Goal: Task Accomplishment & Management: Manage account settings

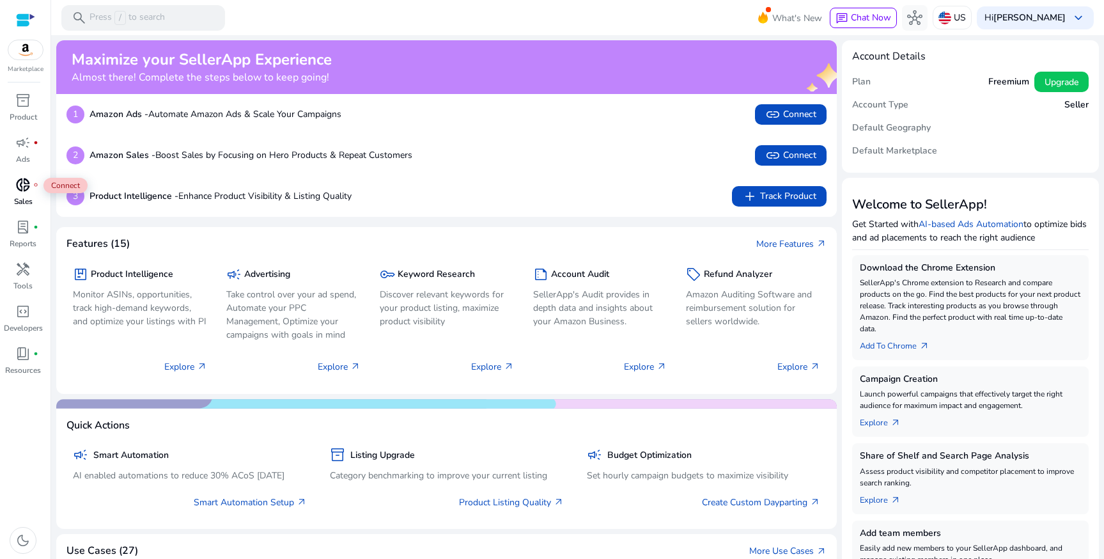
click at [23, 185] on span "donut_small" at bounding box center [22, 184] width 15 height 15
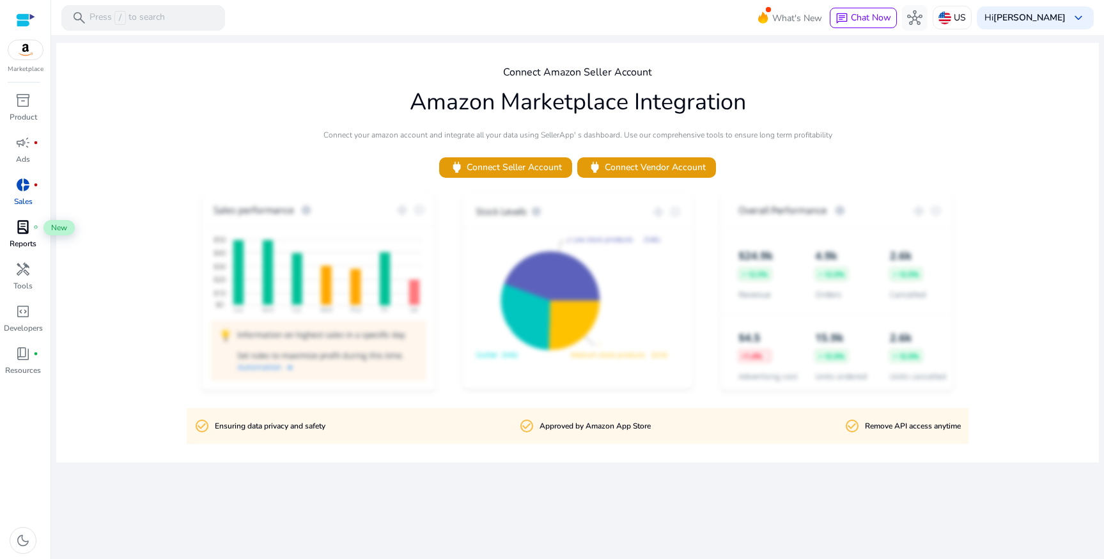
click at [26, 228] on span "lab_profile" at bounding box center [22, 226] width 15 height 15
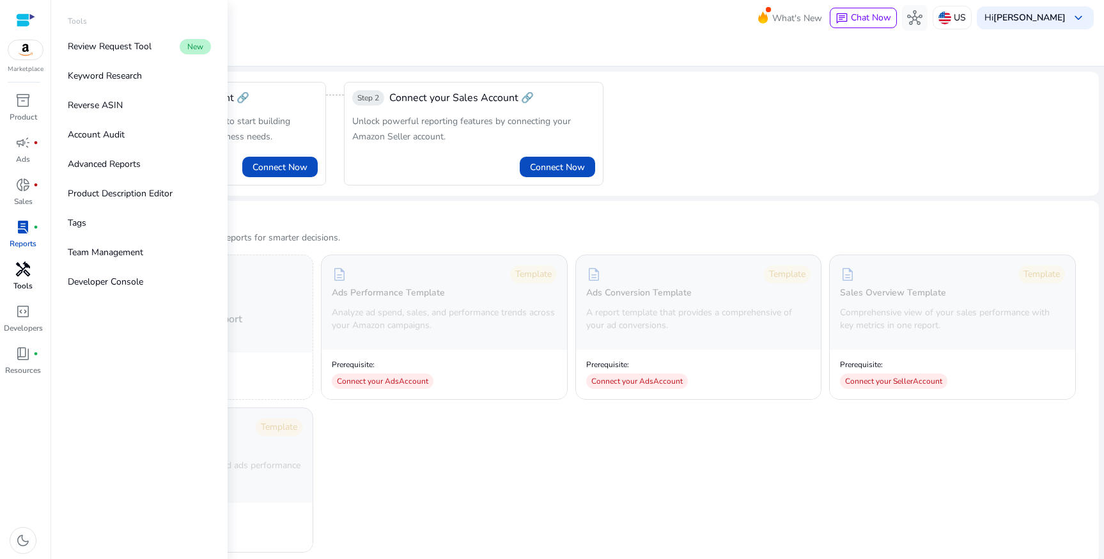
click at [21, 273] on span "handyman" at bounding box center [22, 268] width 15 height 15
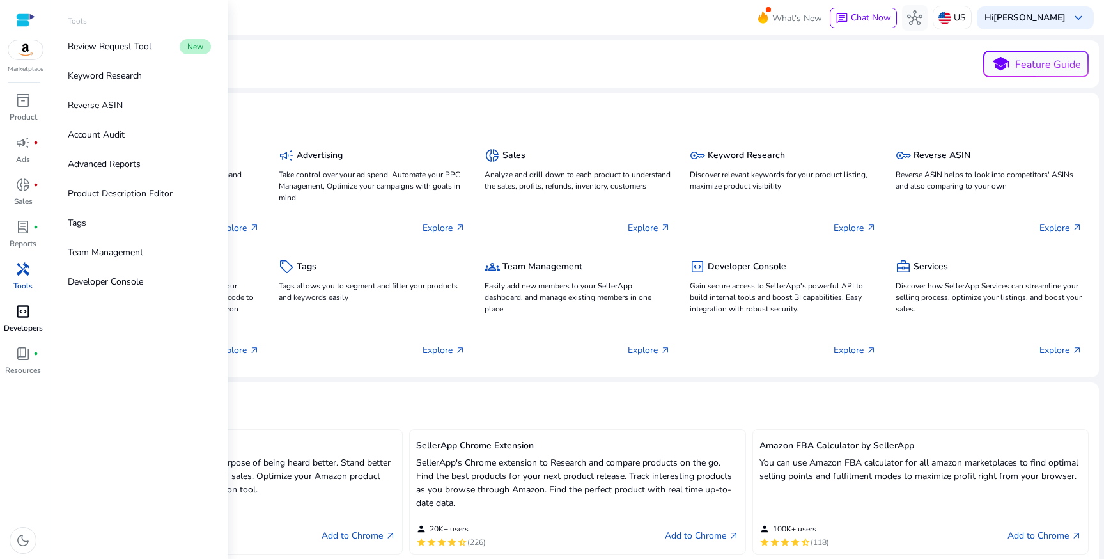
click at [23, 317] on span "code_blocks" at bounding box center [22, 311] width 15 height 15
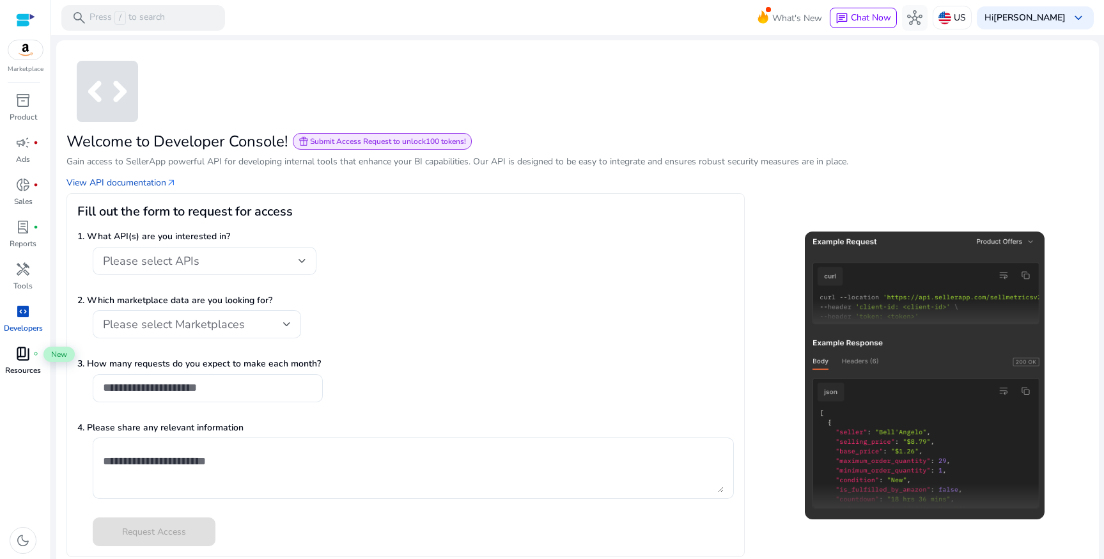
click at [25, 353] on span "book_4" at bounding box center [22, 353] width 15 height 15
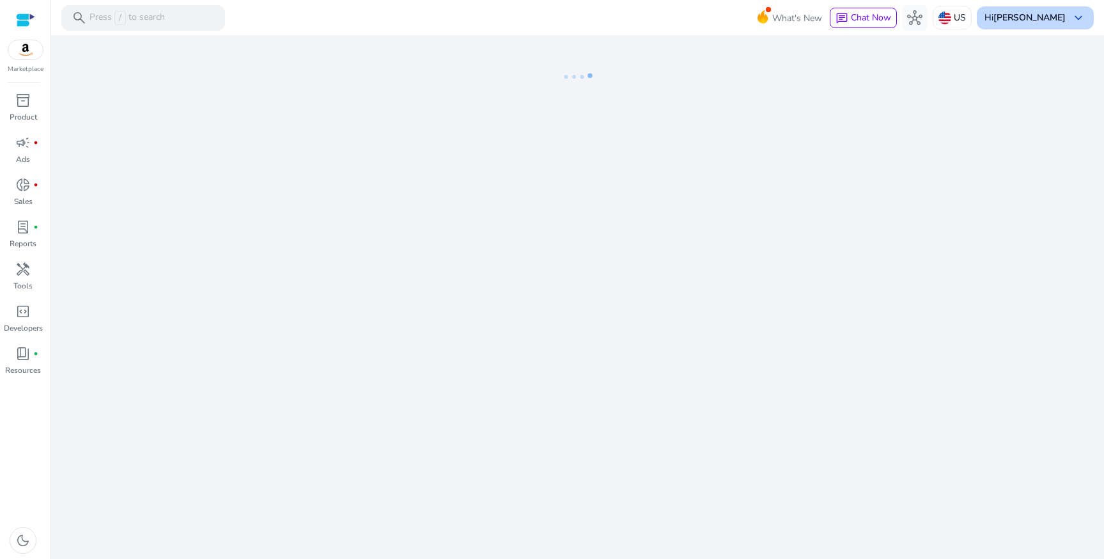
click at [1017, 17] on b "[PERSON_NAME]" at bounding box center [1029, 18] width 72 height 12
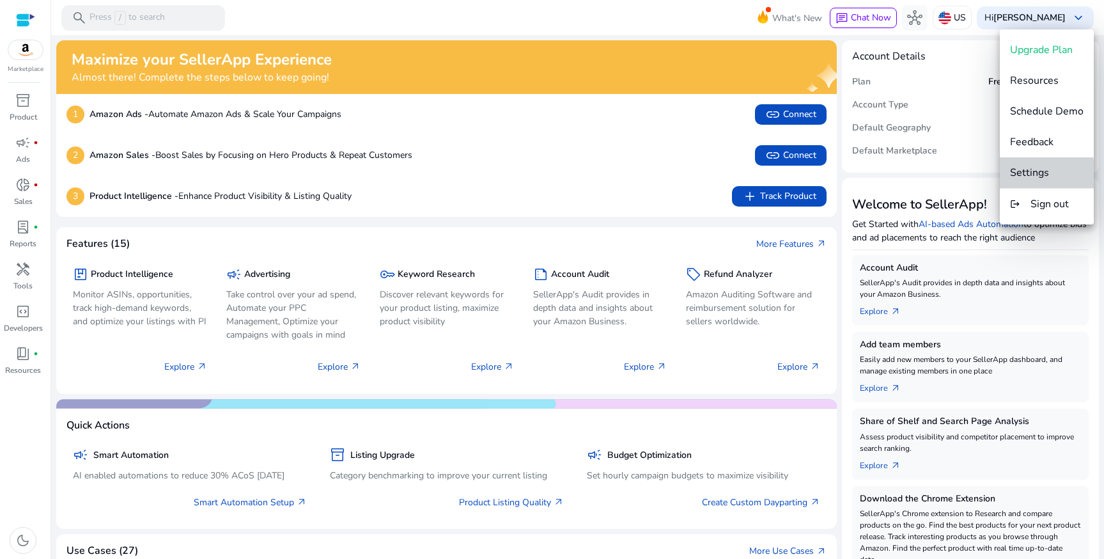
click at [1046, 182] on button "Settings" at bounding box center [1047, 172] width 94 height 31
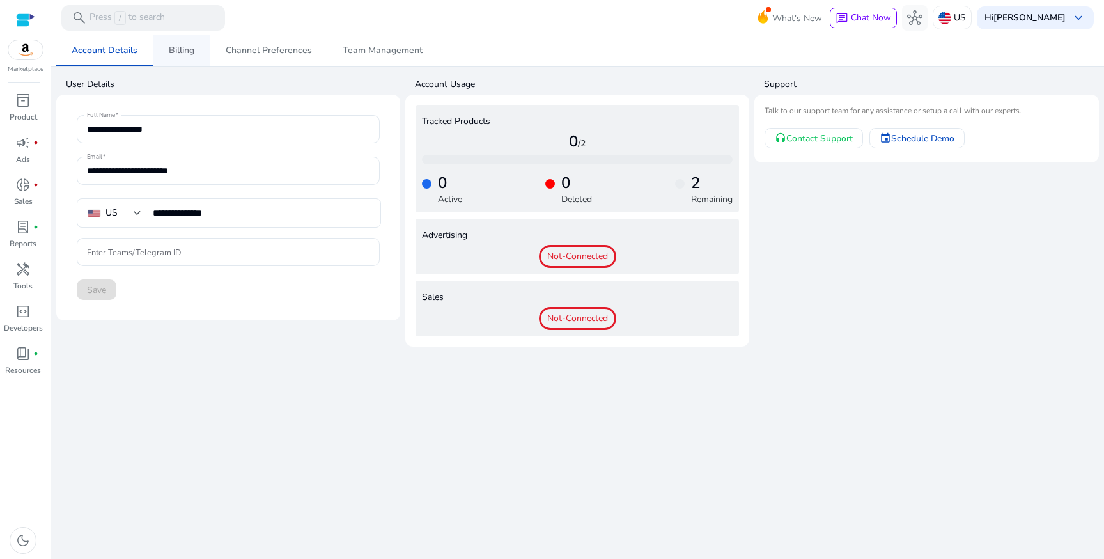
click at [181, 52] on span "Billing" at bounding box center [182, 50] width 26 height 9
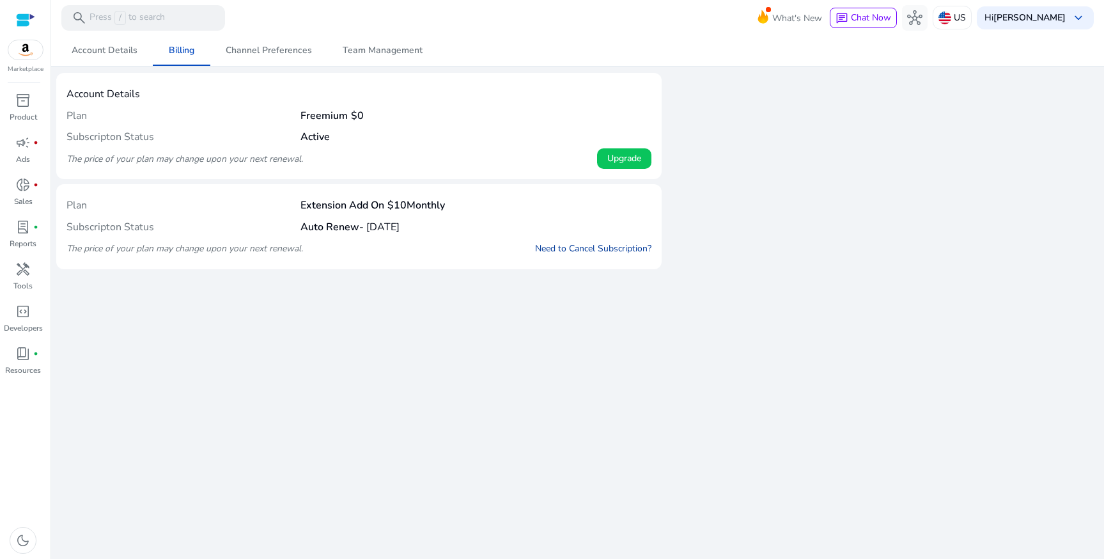
click at [553, 249] on link "Need to Cancel Subscription?" at bounding box center [593, 248] width 116 height 13
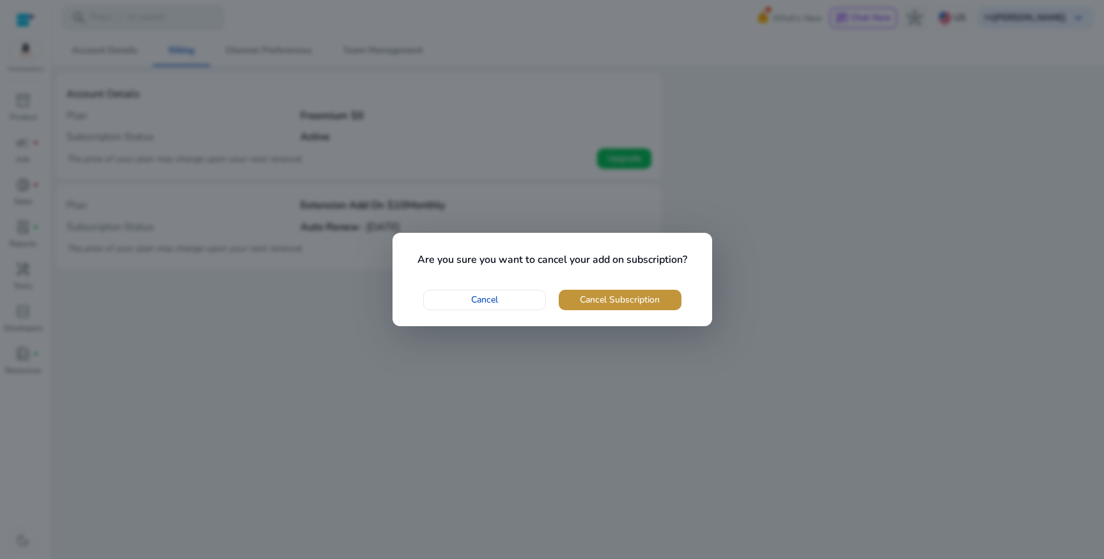
click at [592, 304] on span "Cancel Subscription" at bounding box center [620, 299] width 80 height 13
